Goal: Information Seeking & Learning: Learn about a topic

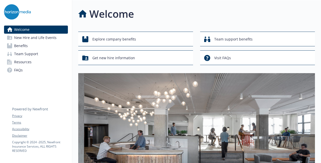
click at [28, 47] on link "Benefits" at bounding box center [36, 46] width 64 height 8
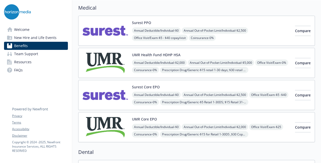
scroll to position [25, 0]
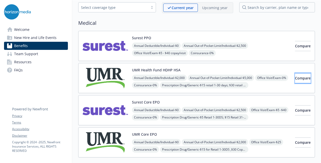
click at [295, 77] on span "Compare" at bounding box center [303, 78] width 16 height 5
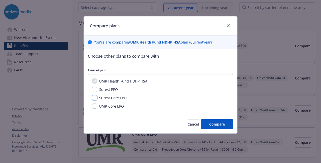
click at [96, 97] on input "Surest Core EPO" at bounding box center [94, 97] width 5 height 5
checkbox input "true"
click at [96, 89] on input "Surest PPO" at bounding box center [94, 89] width 5 height 5
checkbox input "true"
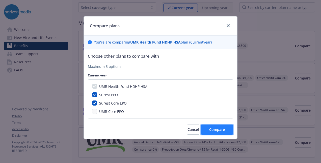
click at [225, 129] on span "Compare" at bounding box center [217, 129] width 16 height 5
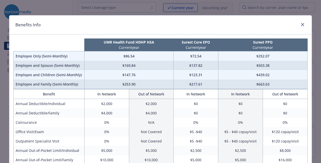
scroll to position [0, 0]
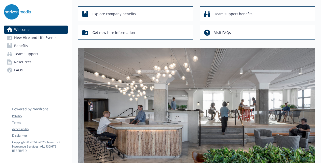
click at [23, 45] on span "Benefits" at bounding box center [21, 46] width 14 height 8
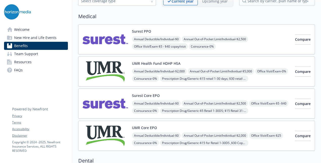
scroll to position [51, 0]
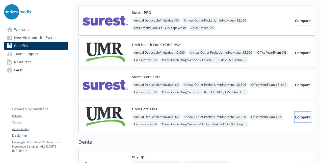
click at [295, 116] on span "Compare" at bounding box center [303, 116] width 16 height 5
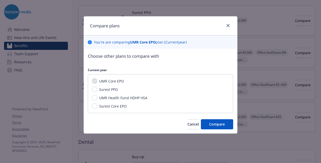
click at [97, 97] on div "UMR Health Fund HDHP HSA" at bounding box center [122, 97] width 51 height 5
click at [96, 97] on input "UMR Health Fund HDHP HSA" at bounding box center [94, 97] width 5 height 5
checkbox input "true"
click at [96, 106] on input "Surest Core EPO" at bounding box center [94, 105] width 5 height 5
checkbox input "true"
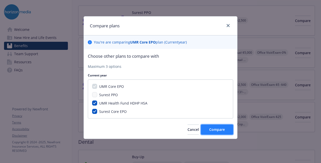
click at [215, 132] on button "Compare" at bounding box center [217, 129] width 32 height 10
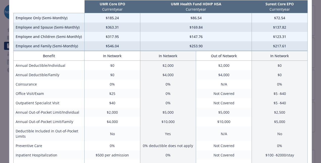
scroll to position [3, 0]
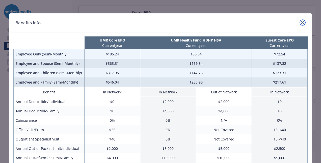
click at [303, 23] on link "close" at bounding box center [303, 22] width 6 height 6
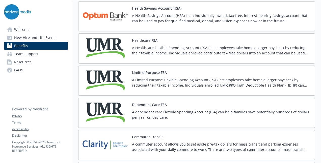
scroll to position [707, 0]
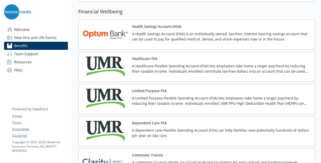
click at [163, 36] on p "A Health Savings Account (HSA) is an individually owned, tax-free, interest-bea…" at bounding box center [221, 36] width 179 height 11
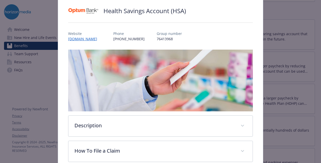
scroll to position [91, 0]
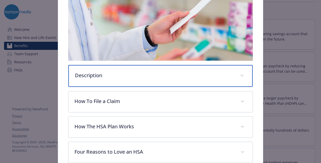
click at [104, 77] on p "Description" at bounding box center [154, 75] width 159 height 8
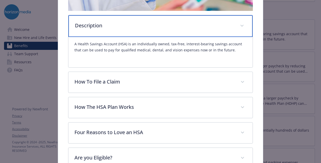
scroll to position [141, 0]
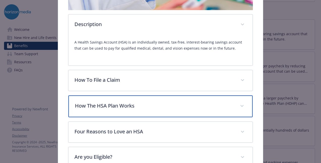
click at [124, 109] on div "How The HSA Plan Works" at bounding box center [160, 106] width 184 height 22
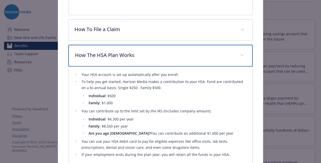
scroll to position [217, 0]
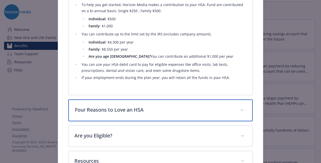
click at [149, 113] on div "Four Reasons to Love an HSA" at bounding box center [160, 110] width 184 height 22
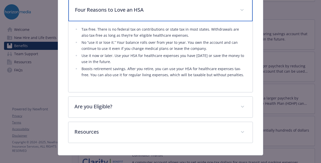
scroll to position [367, 0]
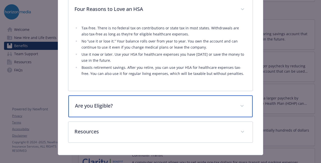
click at [134, 100] on div "Are you Eligible?" at bounding box center [160, 106] width 184 height 22
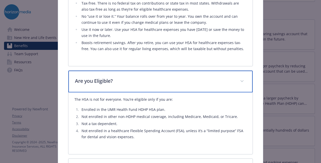
scroll to position [417, 0]
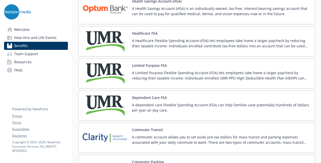
scroll to position [758, 0]
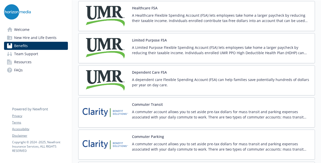
click at [171, 77] on p "A dependent care Flexible Spending Account (FSA) can help families save potenti…" at bounding box center [221, 82] width 179 height 11
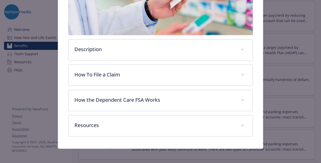
scroll to position [116, 0]
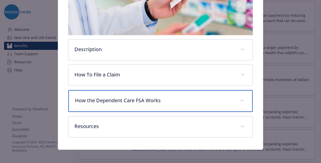
click at [105, 102] on p "How the Dependent Care FSA Works" at bounding box center [154, 100] width 159 height 8
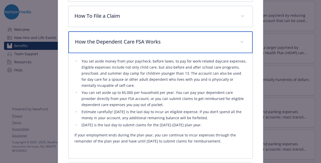
scroll to position [217, 0]
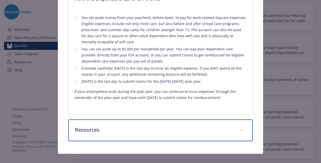
click at [122, 126] on p "Resources" at bounding box center [154, 130] width 159 height 8
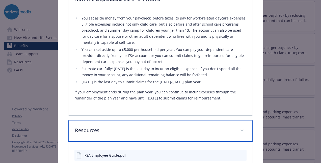
scroll to position [267, 0]
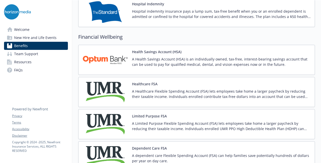
click at [177, 61] on p "A Health Savings Account (HSA) is an individually owned, tax-free, interest-bea…" at bounding box center [221, 61] width 179 height 11
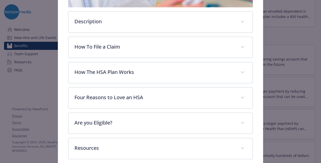
scroll to position [166, 0]
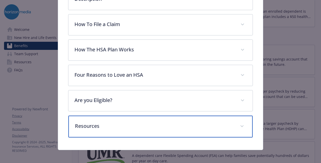
click at [113, 119] on div "Resources" at bounding box center [160, 126] width 184 height 22
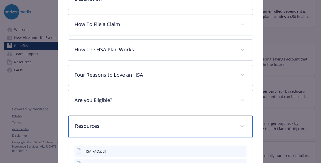
scroll to position [210, 0]
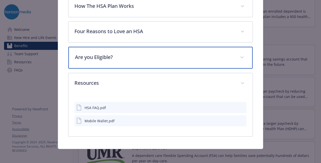
click at [131, 56] on p "Are you Eligible?" at bounding box center [154, 57] width 159 height 8
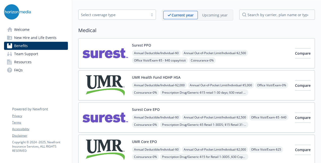
scroll to position [51, 0]
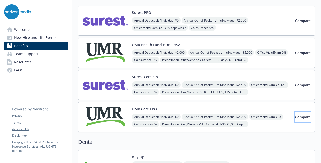
click at [295, 118] on button "Compare" at bounding box center [303, 117] width 16 height 10
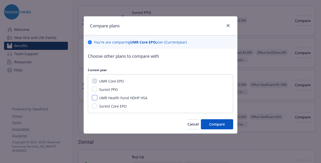
click at [95, 97] on input "UMR Health Fund HDHP HSA" at bounding box center [94, 97] width 5 height 5
checkbox input "true"
click at [95, 105] on input "Surest Core EPO" at bounding box center [94, 105] width 5 height 5
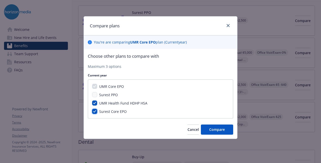
click at [94, 110] on input "Surest Core EPO" at bounding box center [94, 111] width 5 height 5
checkbox input "false"
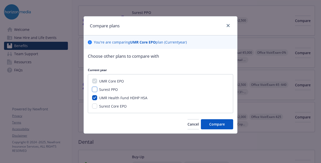
click at [92, 90] on input "Surest PPO" at bounding box center [94, 89] width 5 height 5
checkbox input "true"
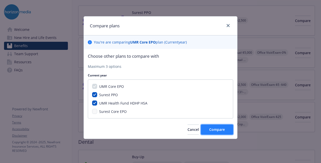
click at [215, 130] on span "Compare" at bounding box center [217, 129] width 16 height 5
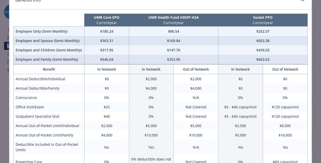
scroll to position [0, 0]
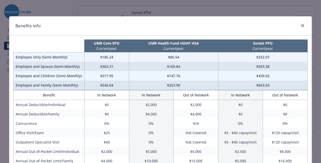
click at [302, 22] on div "Benefits Info" at bounding box center [160, 25] width 303 height 19
click at [301, 25] on icon "close" at bounding box center [302, 25] width 3 height 3
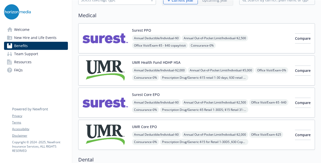
scroll to position [51, 0]
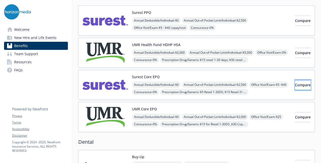
click at [295, 82] on button "Compare" at bounding box center [303, 85] width 16 height 10
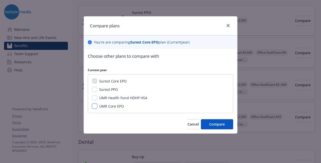
click at [94, 105] on input "UMR Core EPO" at bounding box center [94, 105] width 5 height 5
checkbox input "true"
click at [94, 97] on input "UMR Health Fund HDHP HSA" at bounding box center [94, 97] width 5 height 5
checkbox input "true"
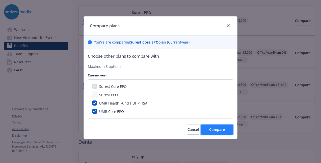
click at [212, 130] on span "Compare" at bounding box center [217, 129] width 16 height 5
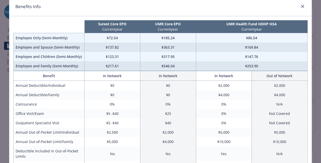
scroll to position [0, 0]
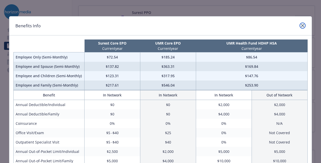
click at [303, 26] on link "close" at bounding box center [303, 25] width 6 height 6
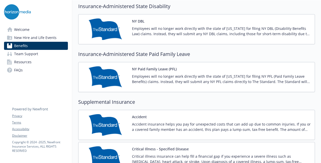
scroll to position [556, 0]
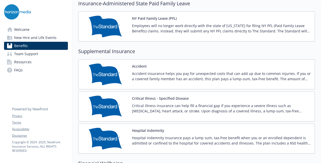
click at [160, 75] on p "Accident insurance helps you pay for unexpected costs that can add up due to co…" at bounding box center [221, 76] width 179 height 11
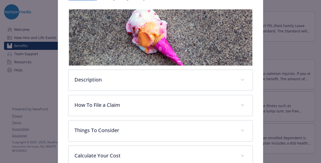
scroll to position [91, 0]
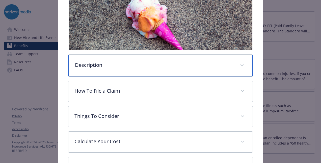
click at [123, 63] on p "Description" at bounding box center [154, 65] width 159 height 8
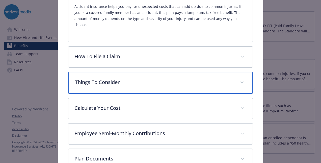
scroll to position [166, 0]
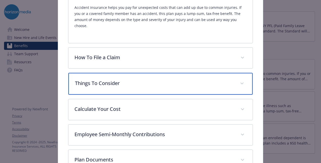
click at [135, 79] on p "Things To Consider" at bounding box center [154, 83] width 159 height 8
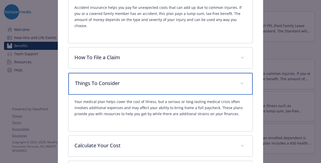
scroll to position [191, 0]
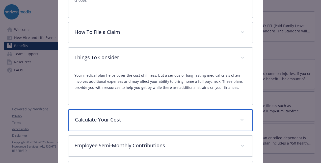
click at [121, 116] on p "Calculate Your Cost" at bounding box center [154, 120] width 159 height 8
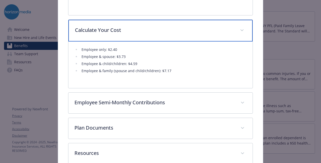
scroll to position [292, 0]
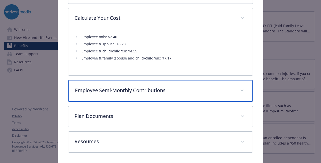
click at [154, 86] on div "Employee Semi-Monthly Contributions" at bounding box center [160, 91] width 184 height 22
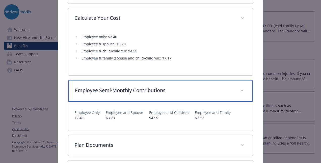
scroll to position [331, 0]
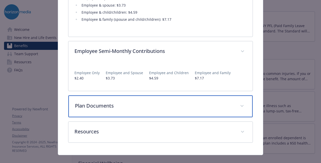
click at [120, 102] on p "Plan Documents" at bounding box center [154, 106] width 159 height 8
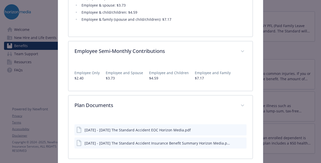
click at [232, 127] on icon "download file" at bounding box center [234, 129] width 4 height 4
click at [232, 140] on icon "download file" at bounding box center [233, 141] width 3 height 3
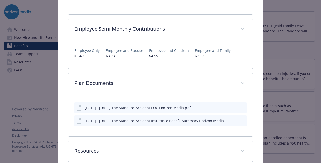
scroll to position [372, 0]
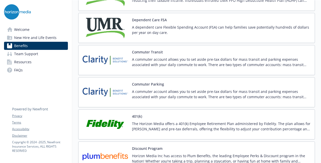
scroll to position [859, 0]
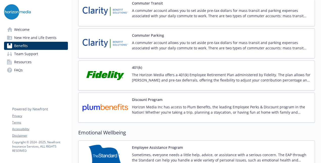
click at [165, 73] on p "The Horizon Media offers a 401(k) Employee Retirement Plan administered by Fide…" at bounding box center [221, 77] width 179 height 11
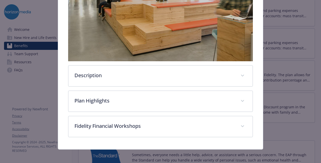
scroll to position [140, 0]
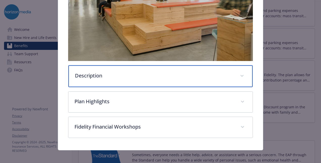
click at [124, 75] on p "Description" at bounding box center [154, 76] width 159 height 8
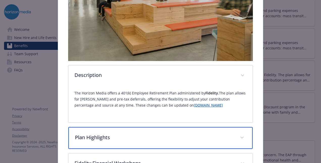
click at [109, 133] on p "Plan Highlights" at bounding box center [154, 137] width 159 height 8
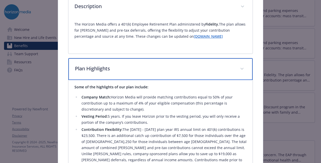
scroll to position [216, 0]
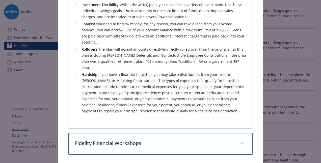
click at [143, 139] on p "Fidelity Financial Workshops" at bounding box center [154, 143] width 159 height 8
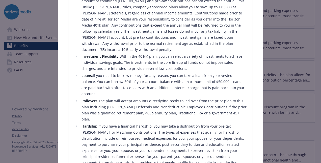
scroll to position [228, 0]
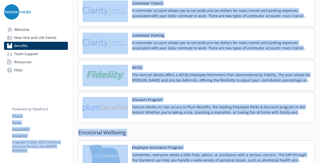
click at [103, 82] on div "401(k) The Horizon Media offers a 401(k) Employee Retirement Plan administered …" at bounding box center [196, 75] width 237 height 30
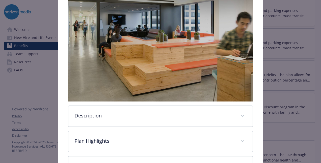
scroll to position [140, 0]
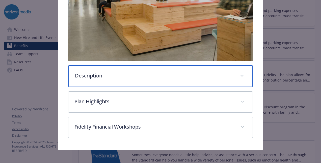
click at [116, 73] on p "Description" at bounding box center [154, 76] width 159 height 8
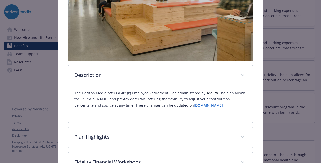
click at [194, 105] on link "[DOMAIN_NAME]" at bounding box center [208, 105] width 29 height 5
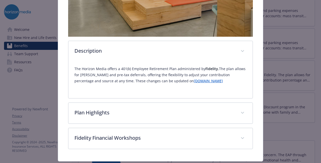
scroll to position [176, 0]
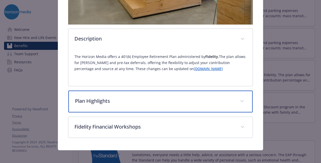
click at [117, 101] on p "Plan Highlights" at bounding box center [154, 101] width 159 height 8
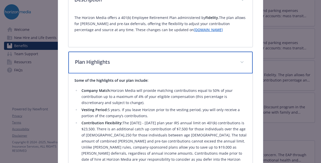
scroll to position [227, 0]
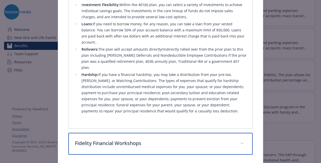
click at [132, 139] on p "Fidelity Financial Workshops" at bounding box center [154, 143] width 159 height 8
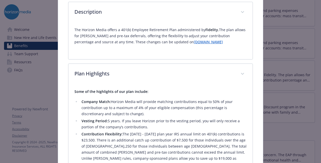
scroll to position [177, 0]
